Goal: Transaction & Acquisition: Purchase product/service

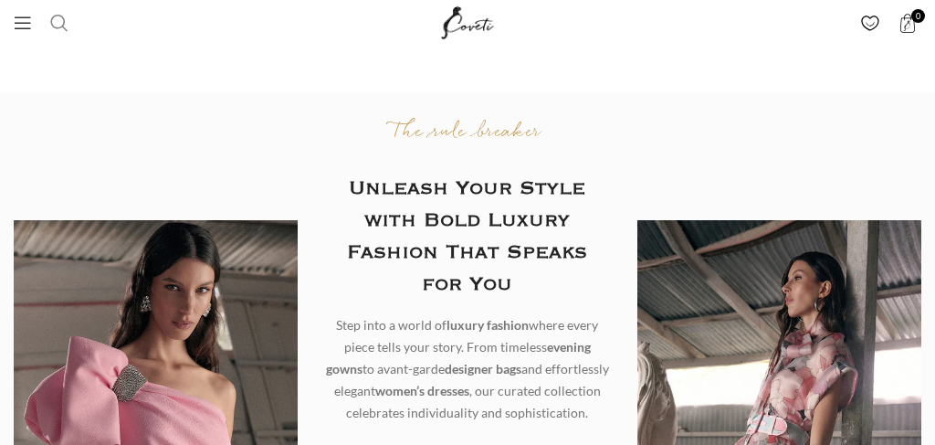
click at [58, 26] on span "Search" at bounding box center [59, 23] width 18 height 18
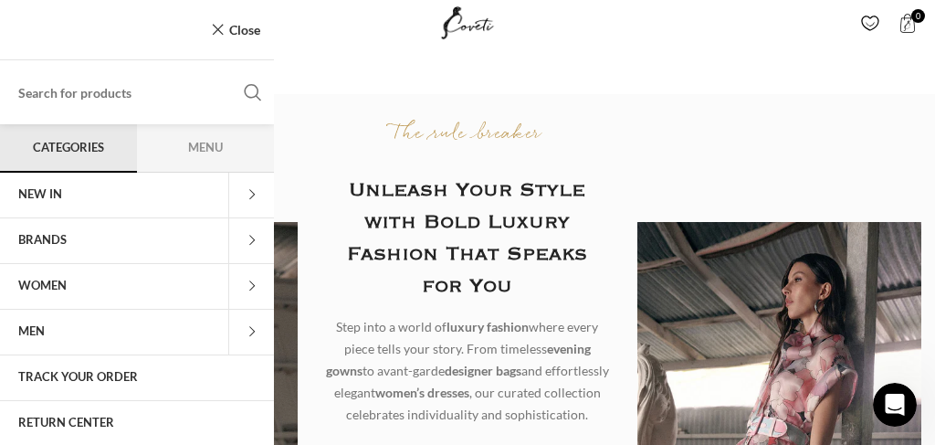
click at [184, 102] on input "Search" at bounding box center [137, 92] width 274 height 64
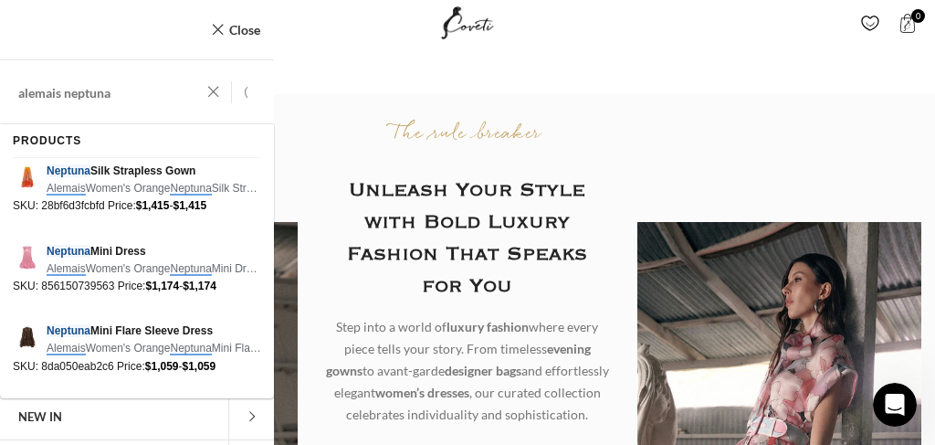
type input "alemais neptuna"
click at [118, 333] on span "Neptuna Mini Flare Sleeve Dress" at bounding box center [154, 330] width 215 height 17
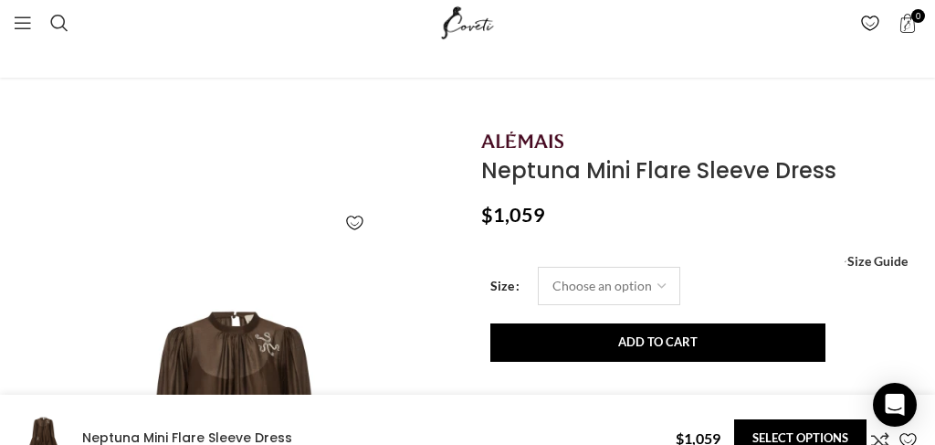
scroll to position [0, 196]
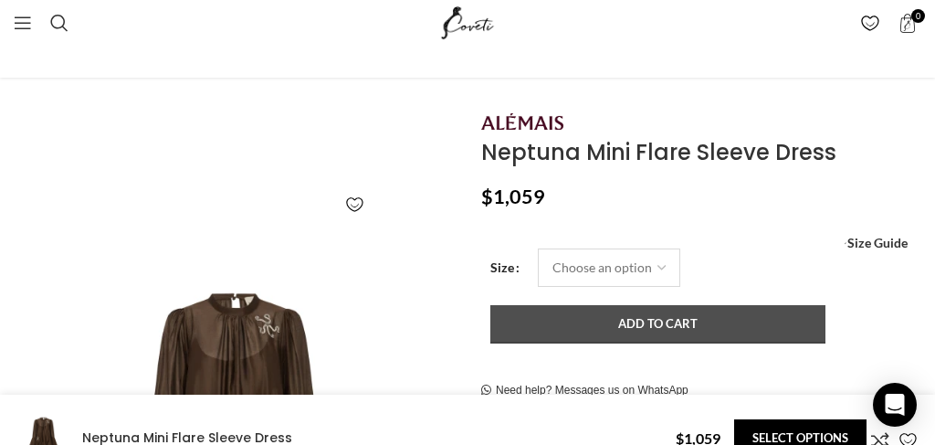
select select "4-uk"
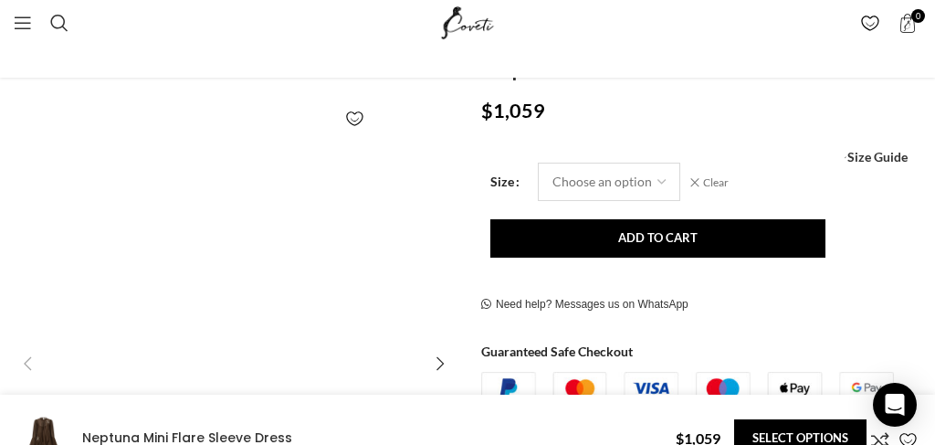
scroll to position [271, 0]
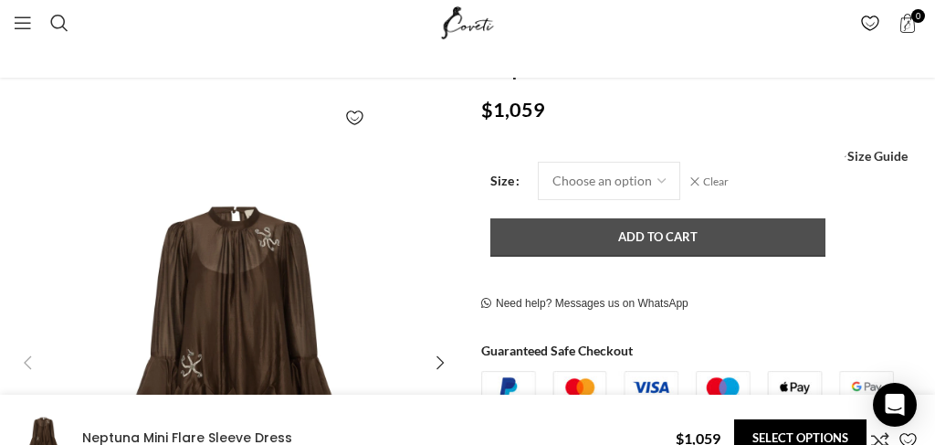
click at [640, 243] on button "Add to cart" at bounding box center [657, 237] width 335 height 38
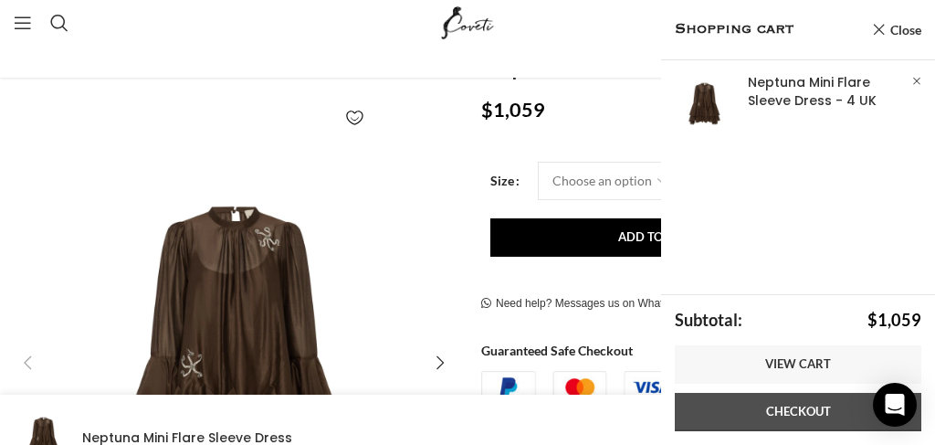
click at [715, 405] on link "Checkout" at bounding box center [798, 412] width 247 height 38
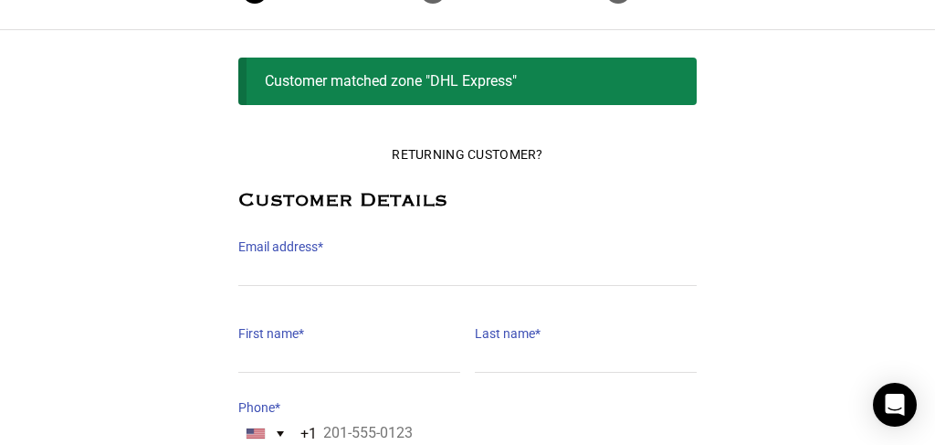
click at [361, 249] on label "Email address *" at bounding box center [467, 247] width 458 height 26
click at [361, 259] on input "Email address *" at bounding box center [467, 272] width 458 height 26
type input "rishikissoon@me.com"
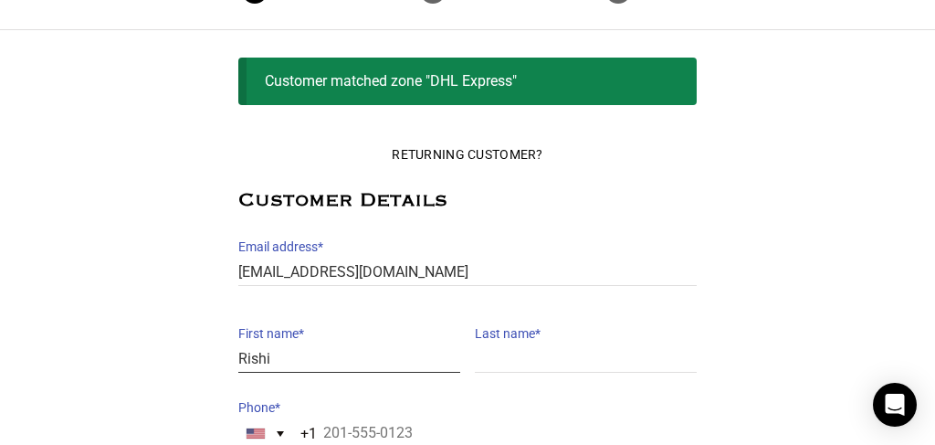
type input "Rishi"
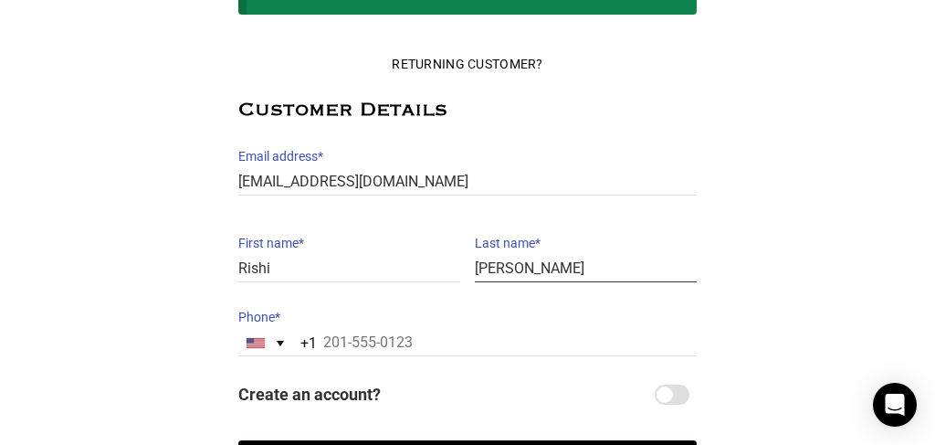
scroll to position [198, 0]
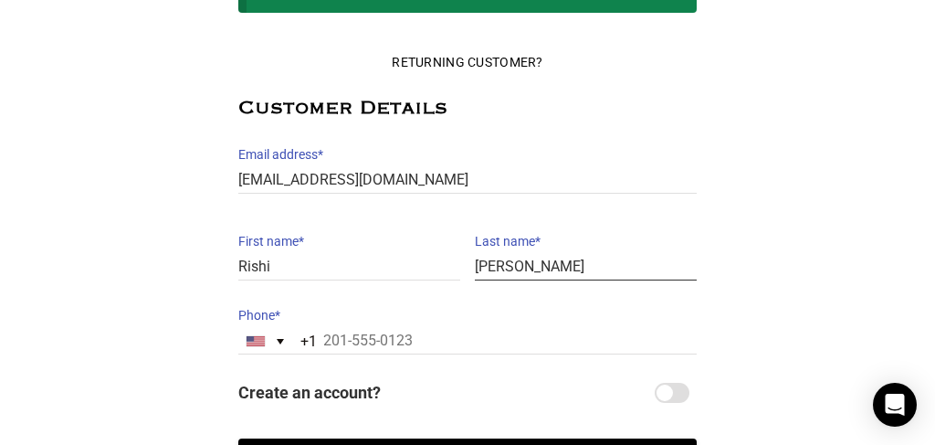
type input "Kissoon"
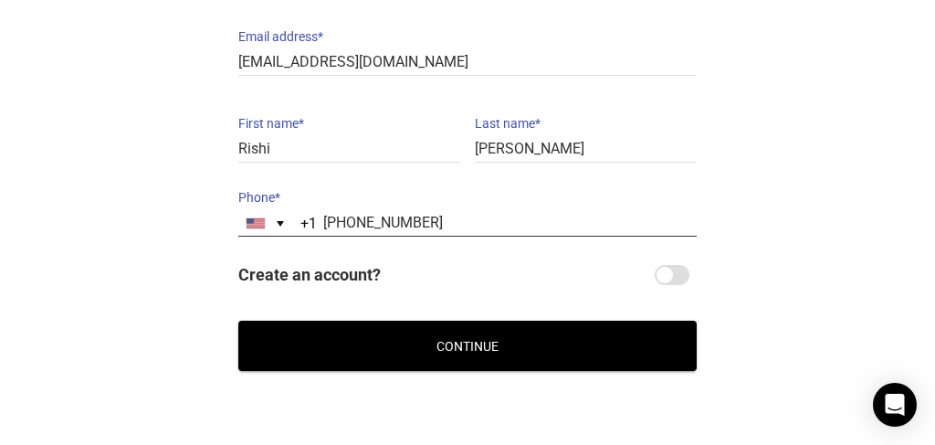
scroll to position [323, 0]
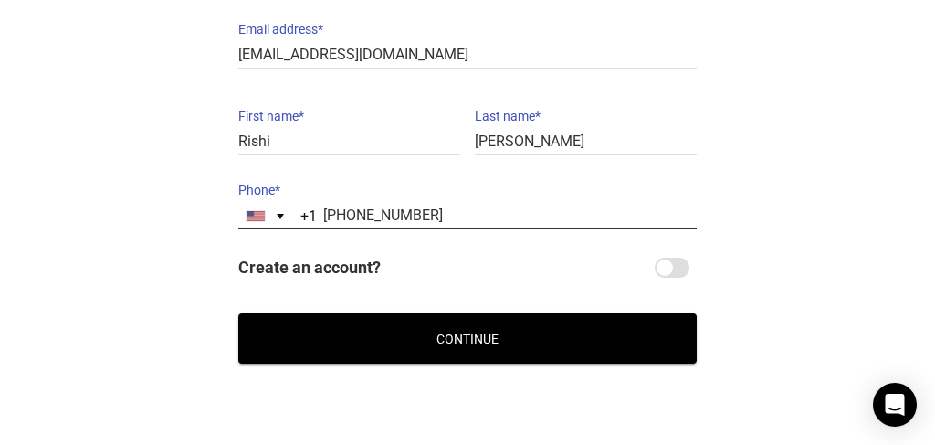
type input "646-709-1820"
click at [430, 336] on button "Continue" at bounding box center [467, 338] width 458 height 50
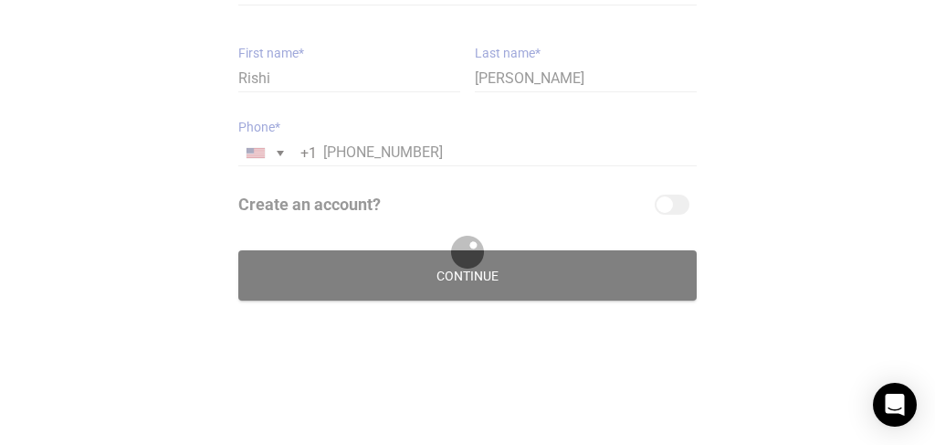
scroll to position [311, 0]
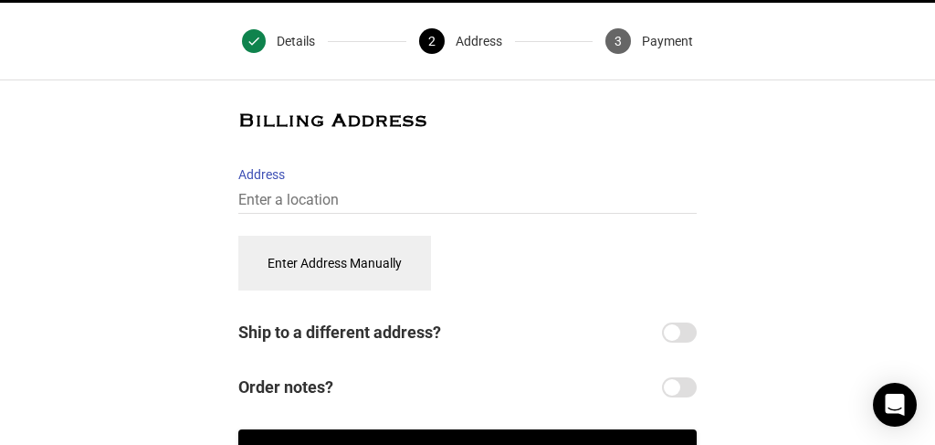
scroll to position [59, 0]
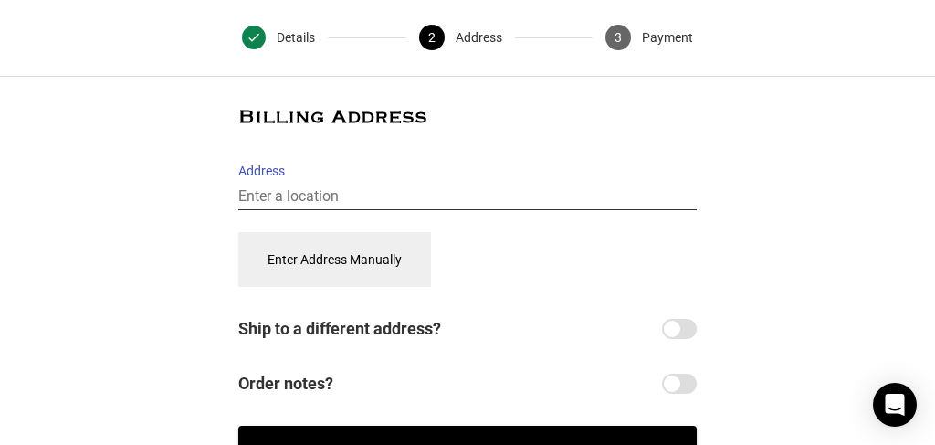
click at [367, 190] on input "Address" at bounding box center [467, 197] width 458 height 26
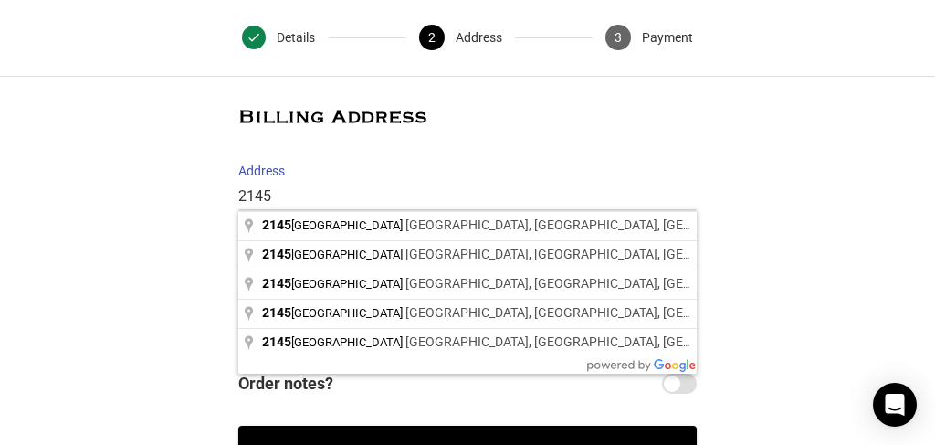
click at [606, 120] on h2 "Billing Address" at bounding box center [467, 117] width 458 height 23
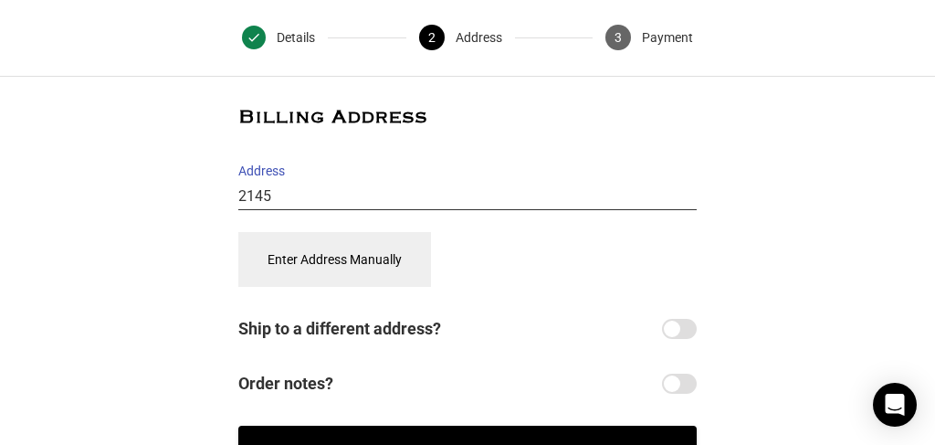
click at [403, 191] on input "2145" at bounding box center [467, 197] width 458 height 26
type input "2145 Brigham Street, Brooklyn, NY, USA"
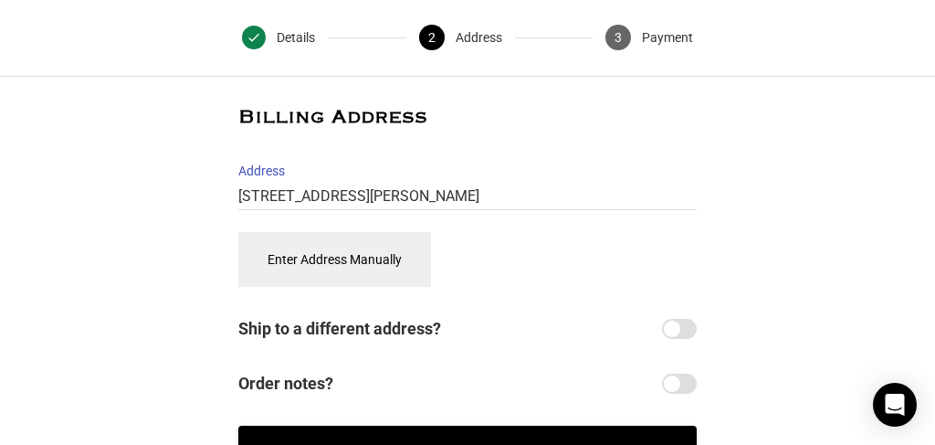
drag, startPoint x: 403, startPoint y: 191, endPoint x: 427, endPoint y: 229, distance: 45.6
select select "US"
type input "[STREET_ADDRESS][PERSON_NAME]"
type input "2145 Brigham St, Brooklyn"
type input "Kings County"
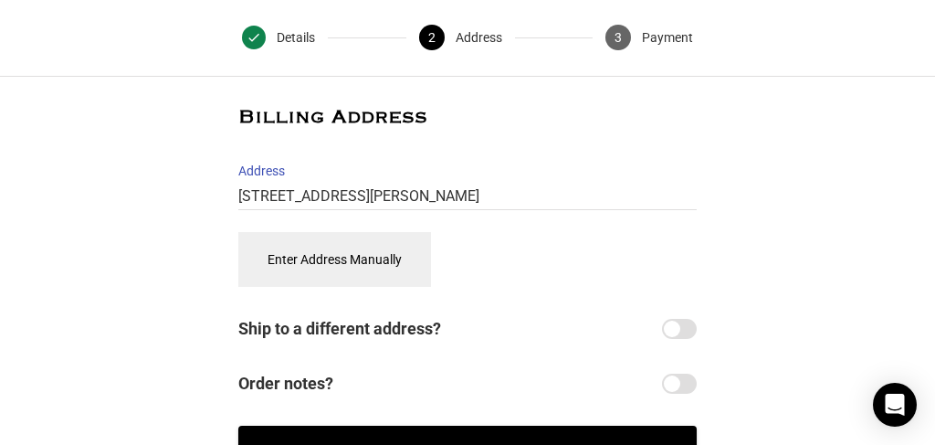
type input "11229"
select select "NY"
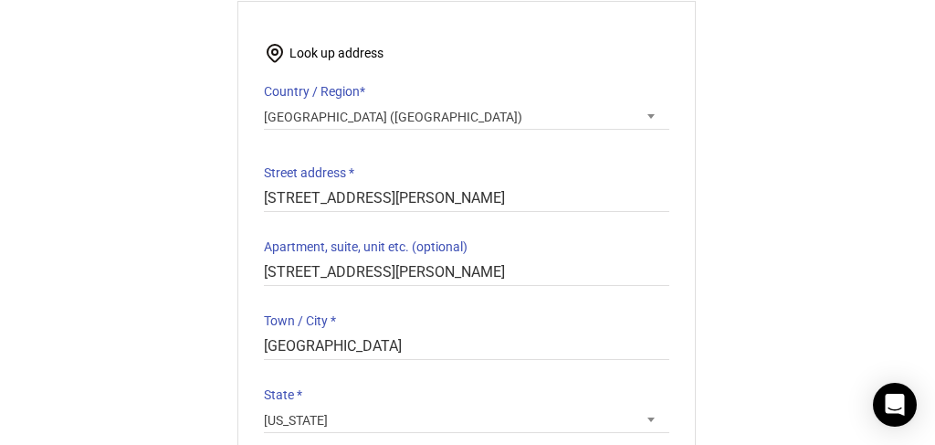
scroll to position [218, 1]
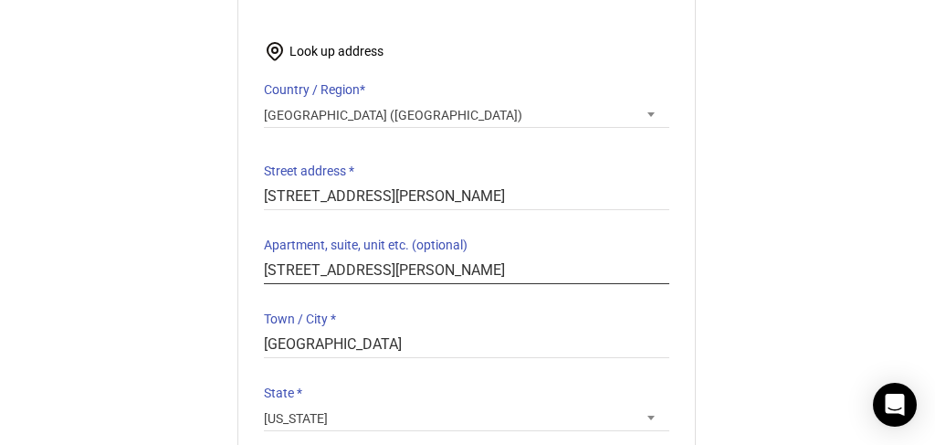
click at [445, 258] on input "2145 Brigham St, Brooklyn" at bounding box center [466, 271] width 405 height 26
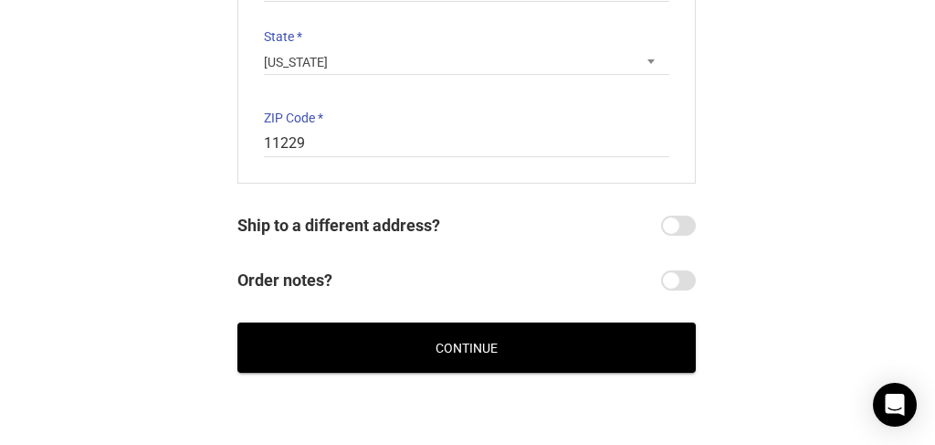
scroll to position [592, 2]
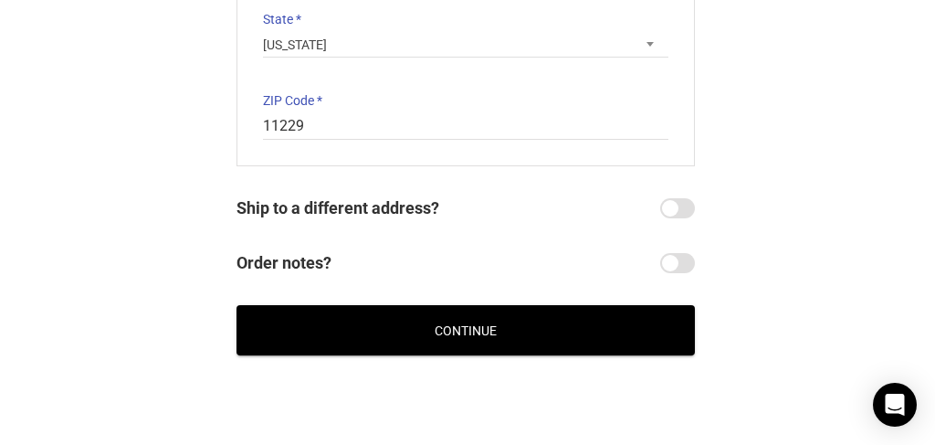
type input "3rd Fl"
click at [526, 312] on button "Continue" at bounding box center [466, 330] width 458 height 50
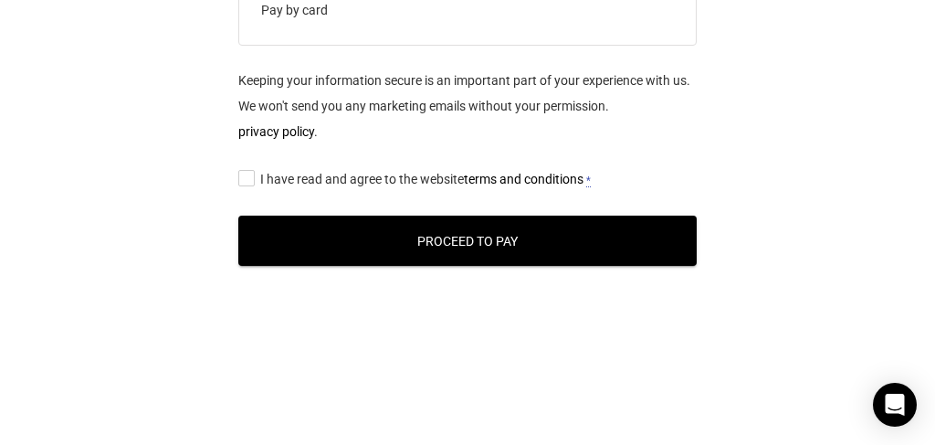
scroll to position [1097, 0]
click at [511, 245] on button "Proceed to Pay" at bounding box center [467, 241] width 458 height 50
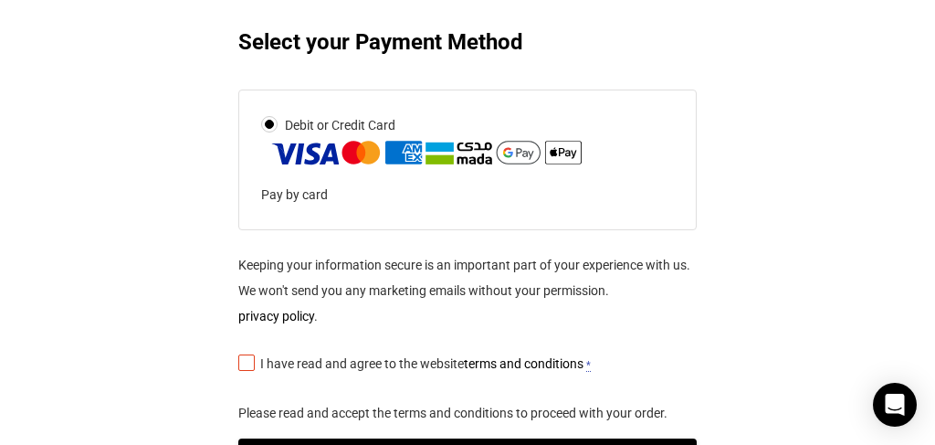
scroll to position [1050, 0]
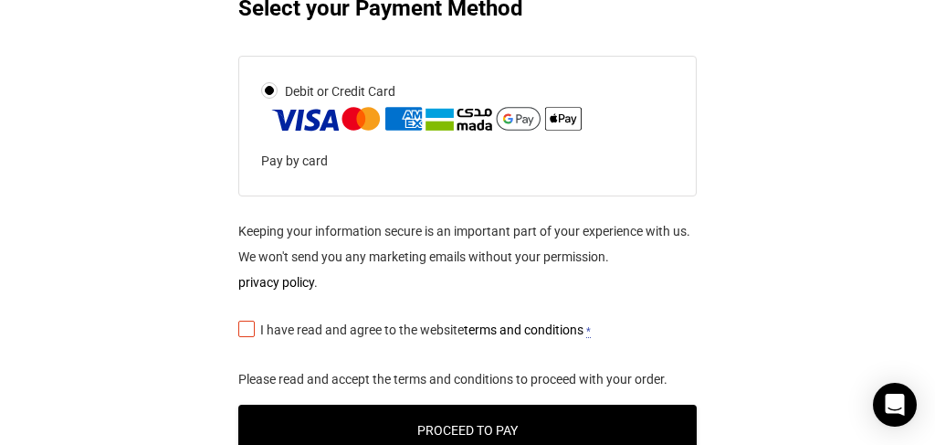
click at [247, 328] on input "I have read and agree to the website terms and conditions *" at bounding box center [244, 328] width 12 height 0
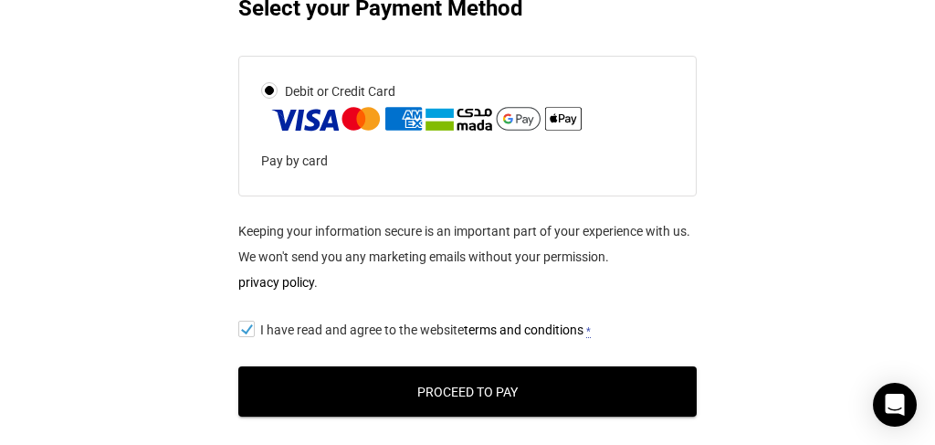
click at [473, 384] on button "Proceed to Pay" at bounding box center [467, 391] width 458 height 50
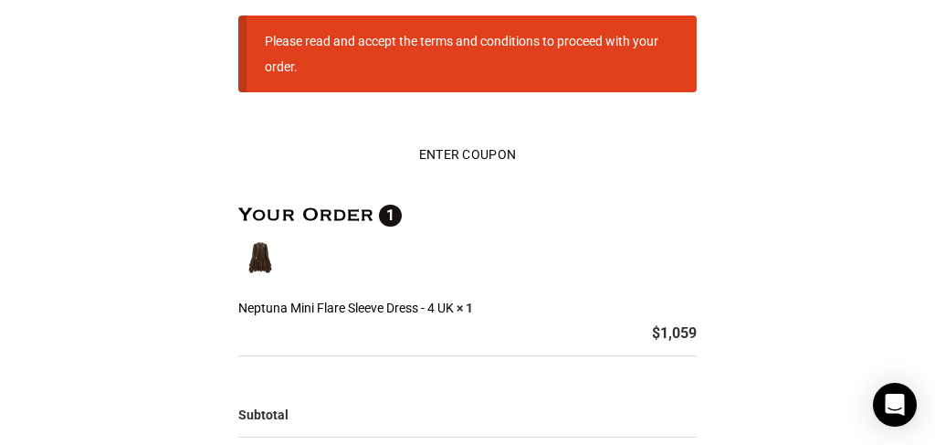
scroll to position [142, 0]
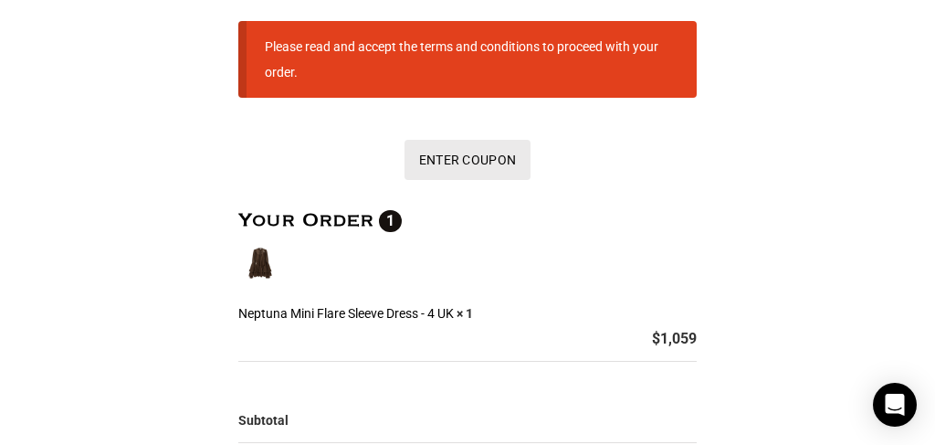
click at [438, 168] on button "Enter Coupon" at bounding box center [468, 160] width 126 height 40
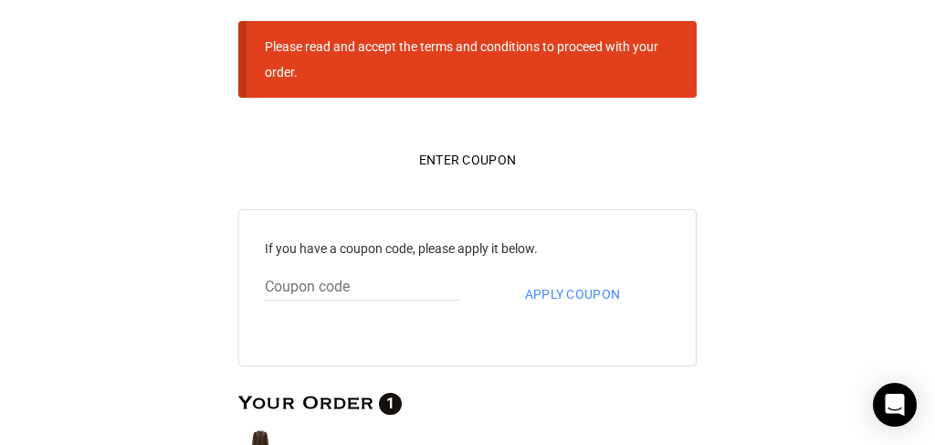
click at [369, 283] on input "text" at bounding box center [362, 287] width 195 height 26
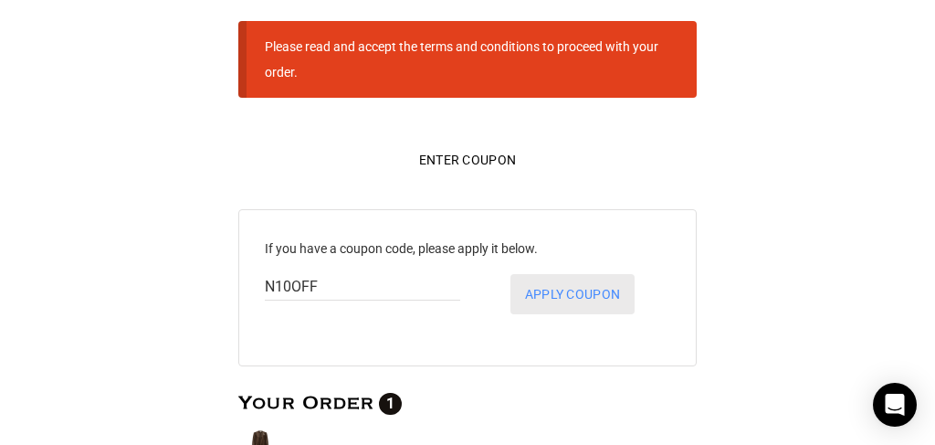
click at [532, 297] on button "Apply coupon" at bounding box center [573, 294] width 124 height 40
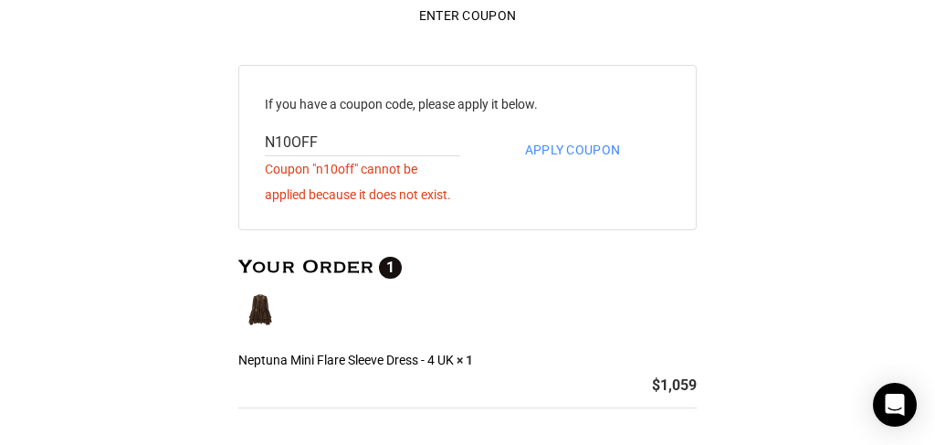
scroll to position [285, 0]
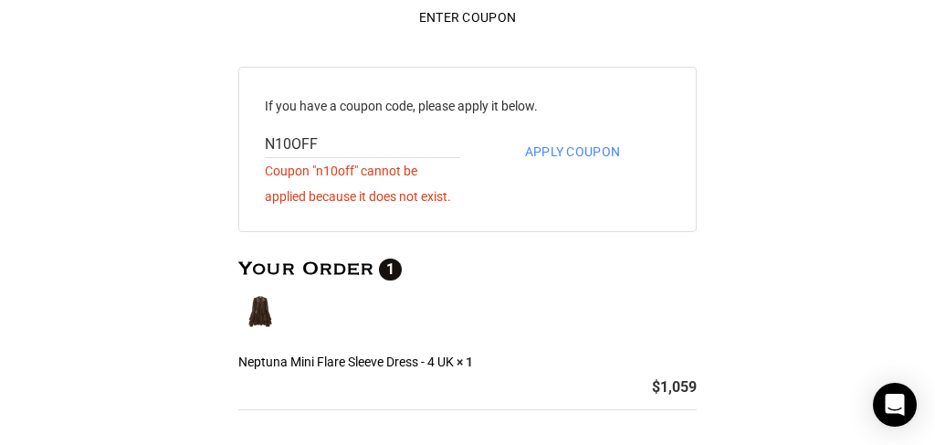
click at [401, 144] on input "N10OFF" at bounding box center [362, 145] width 195 height 26
type input "V"
paste input "Wyndham Alltra Playa del Carmen Adults Only All Inclusive"
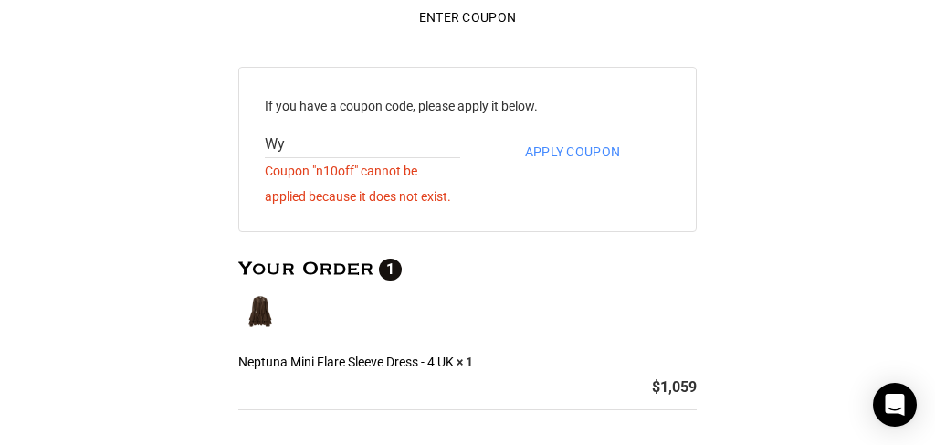
type input "W"
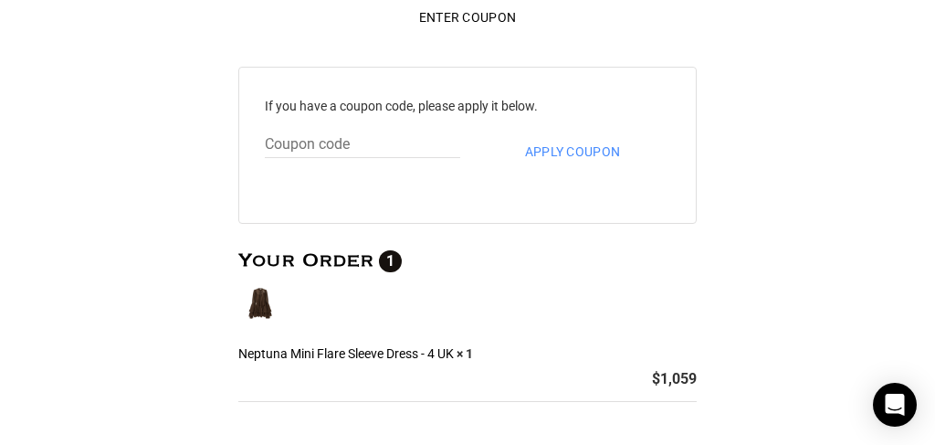
paste input "Wyndham Alltra Playa del Carmen Adults Only All Inclusive"
type input "W"
paste input "Wyndham Alltra Playa del Carmen Adults Only All Inclusive"
type input "W"
click at [405, 146] on input "text" at bounding box center [362, 145] width 195 height 26
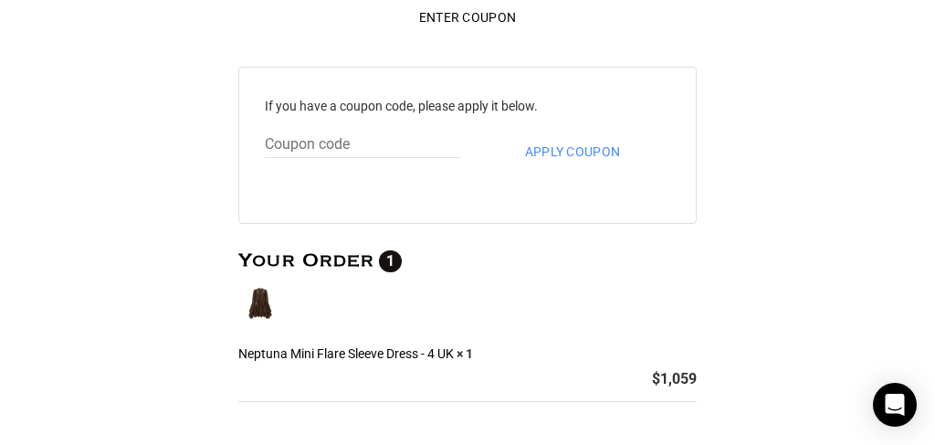
paste input "N10FF"
click at [574, 145] on button "Apply coupon" at bounding box center [573, 152] width 124 height 40
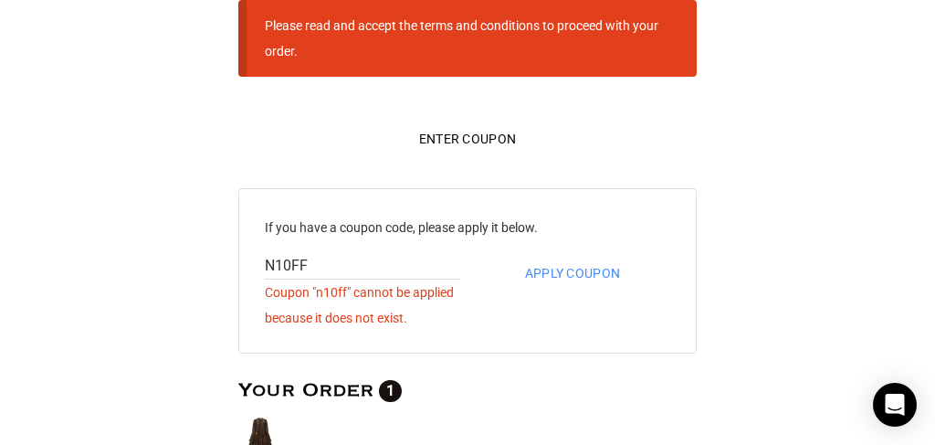
scroll to position [116, 0]
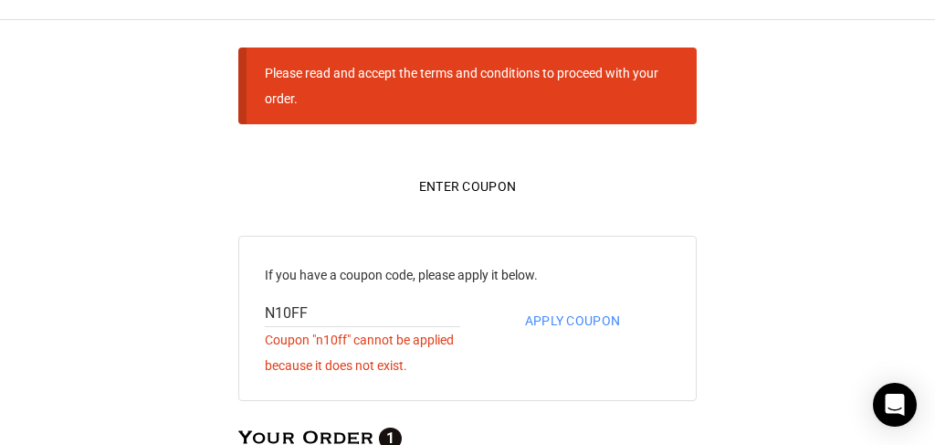
click at [404, 310] on input "N10FF" at bounding box center [362, 313] width 195 height 26
paste input "FIRST10"
type input "FIRST10"
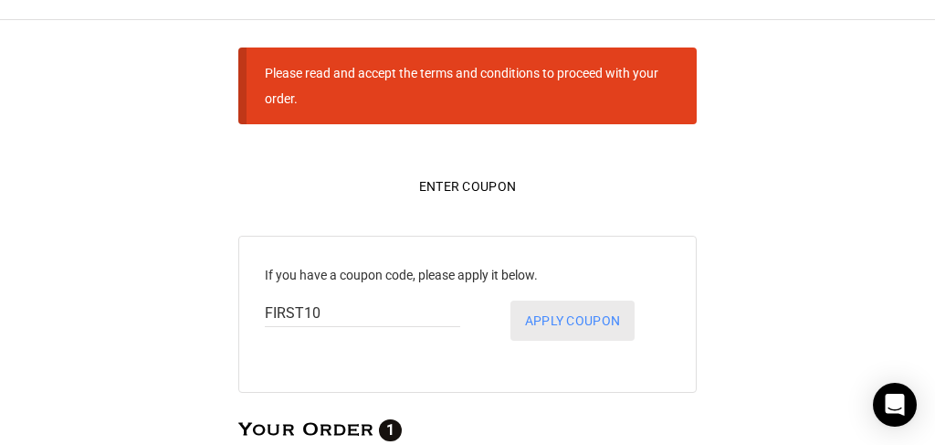
click at [542, 321] on button "Apply coupon" at bounding box center [573, 320] width 124 height 40
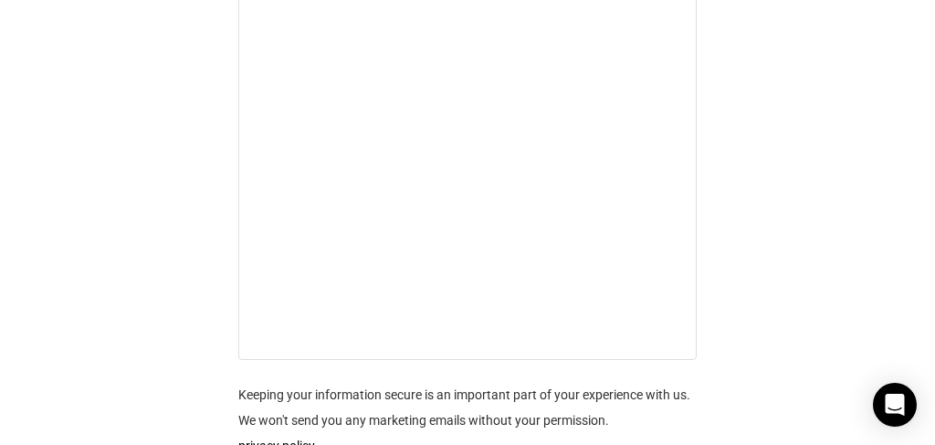
scroll to position [1669, 0]
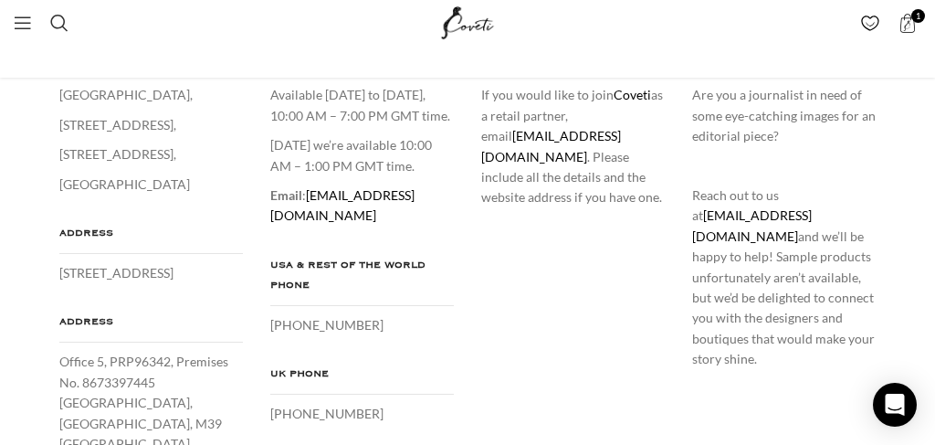
scroll to position [316, 0]
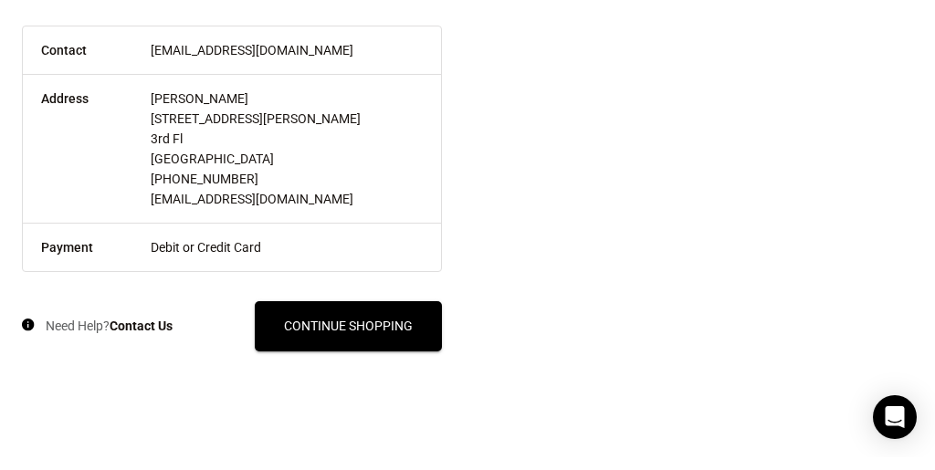
scroll to position [984, 0]
